Goal: Task Accomplishment & Management: Use online tool/utility

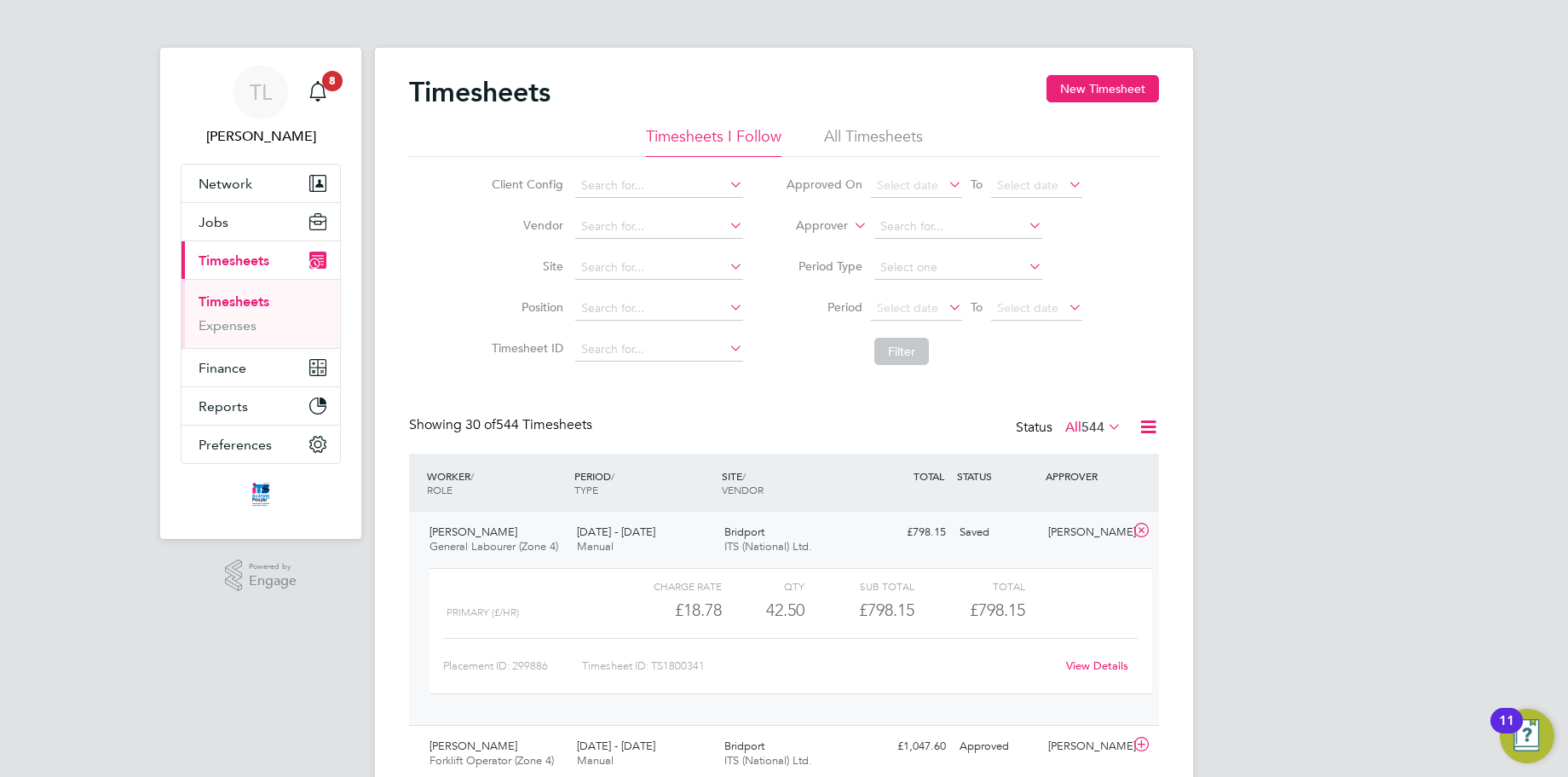
click at [791, 526] on div "Bridport ITS (National) Ltd." at bounding box center [791, 540] width 147 height 43
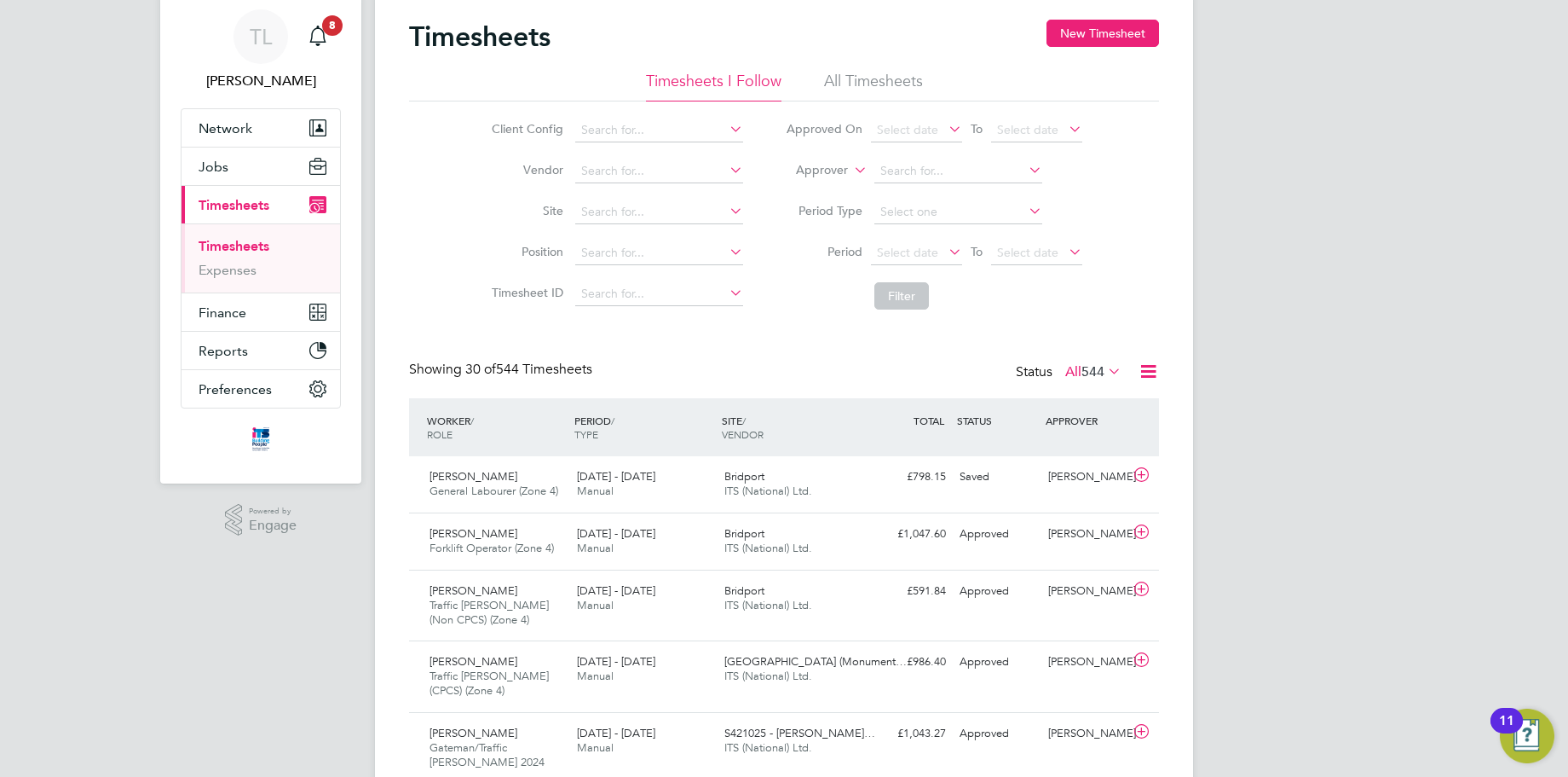
scroll to position [85, 0]
